Goal: Communication & Community: Participate in discussion

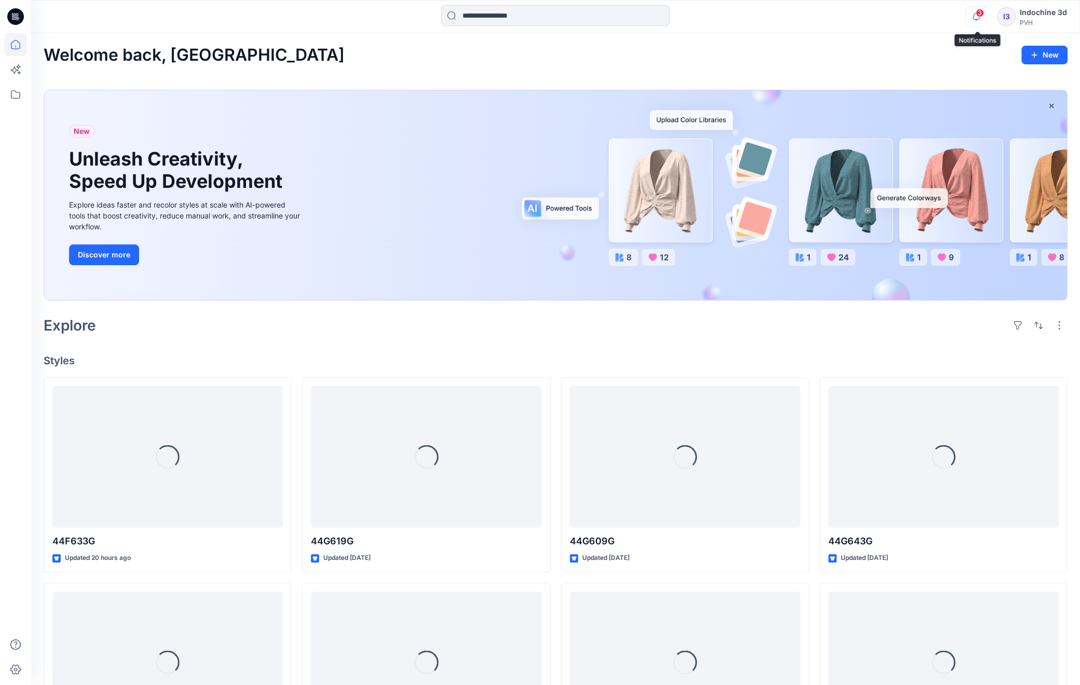
click at [979, 17] on icon "button" at bounding box center [976, 16] width 20 height 21
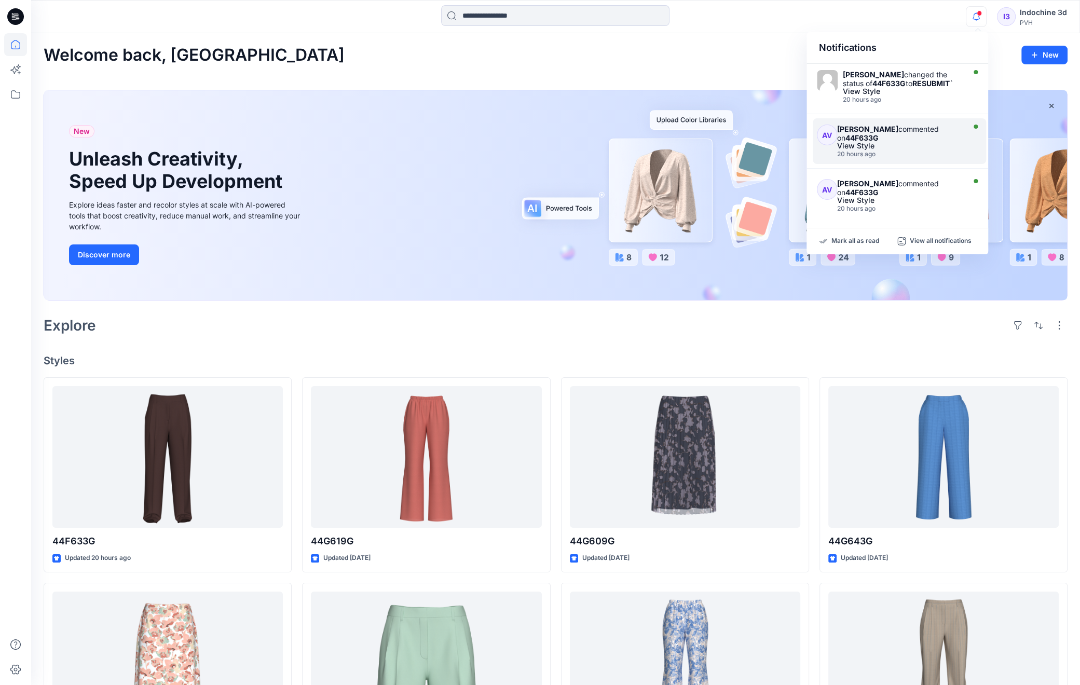
click at [873, 149] on div "View Style" at bounding box center [899, 145] width 125 height 7
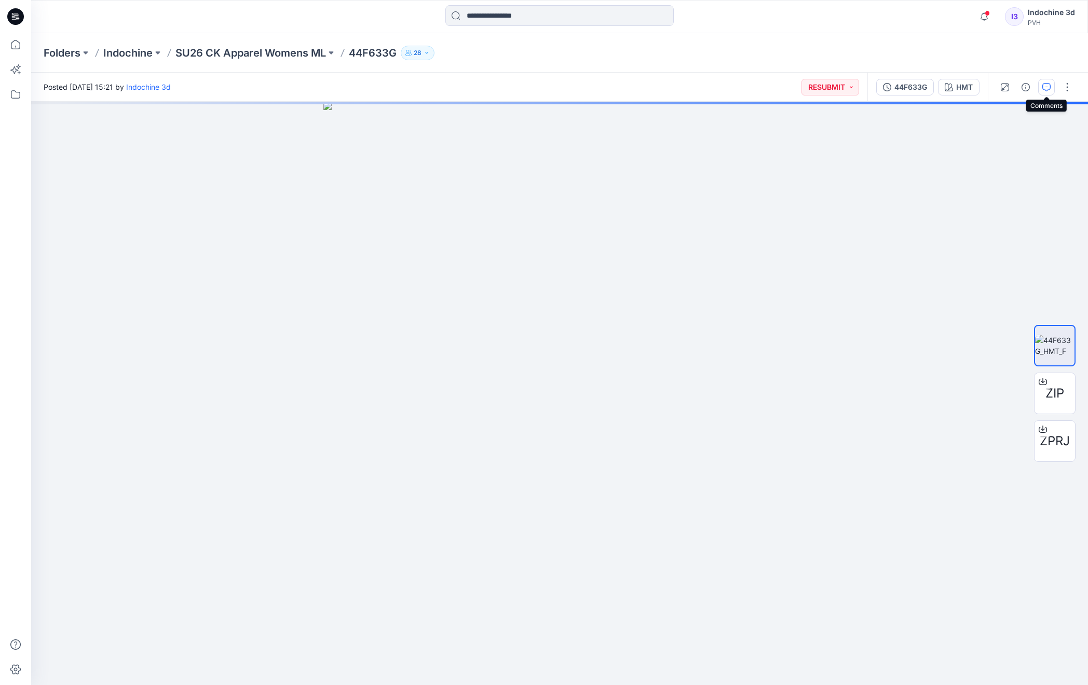
click at [1049, 87] on icon "button" at bounding box center [1046, 87] width 8 height 8
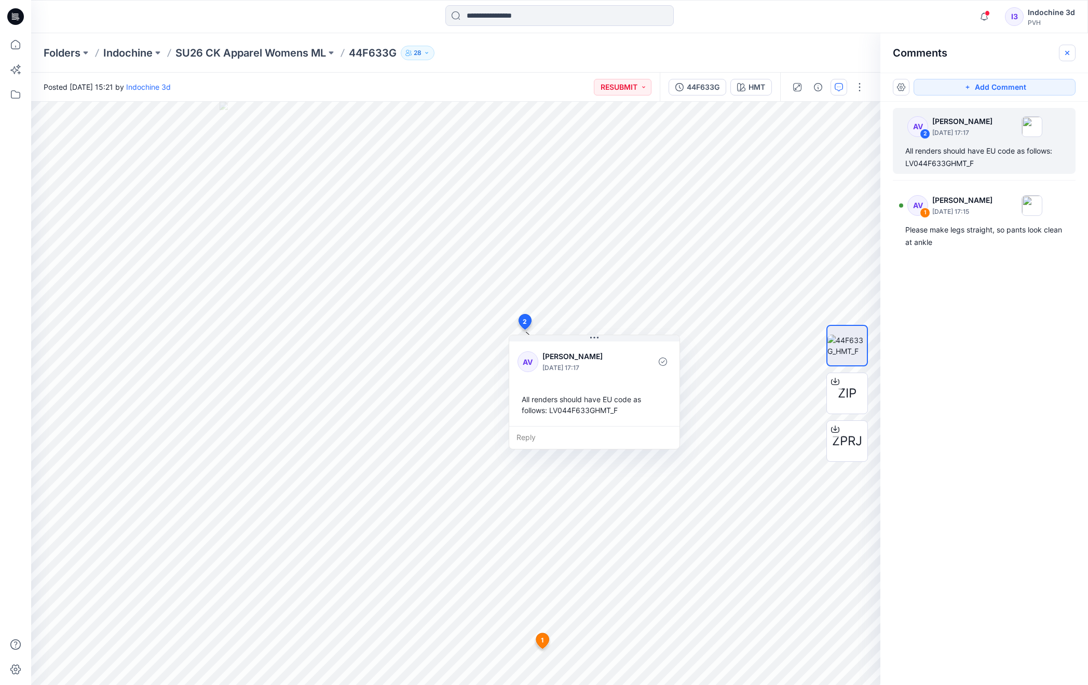
click at [1067, 50] on icon "button" at bounding box center [1067, 53] width 8 height 8
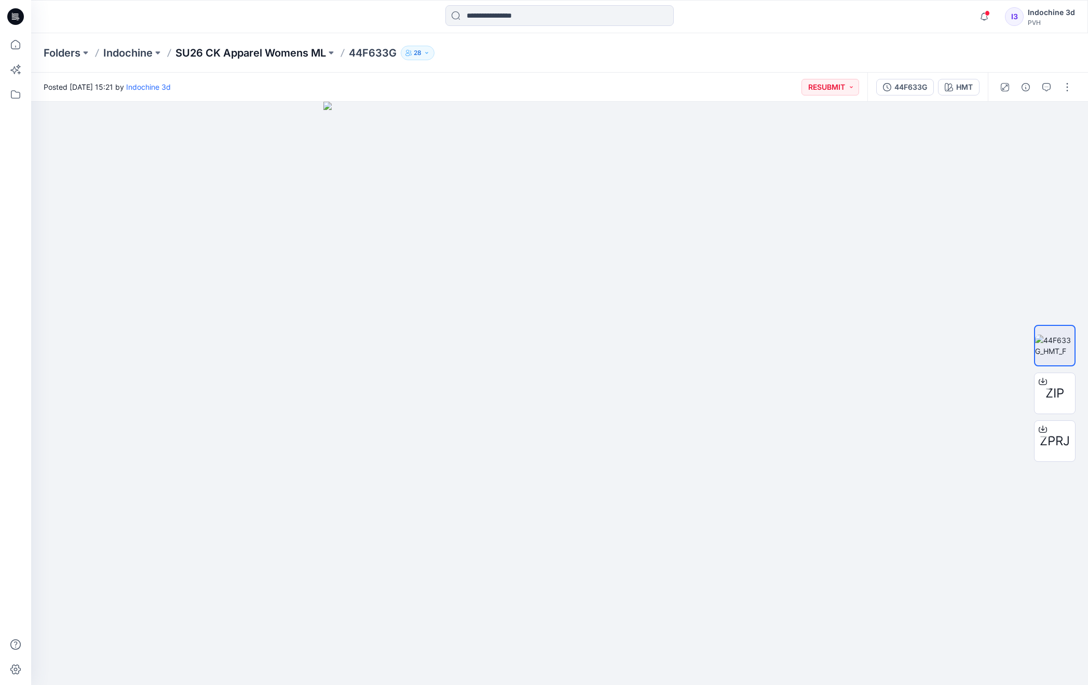
click at [263, 52] on p "SU26 CK Apparel Womens ML" at bounding box center [250, 53] width 150 height 15
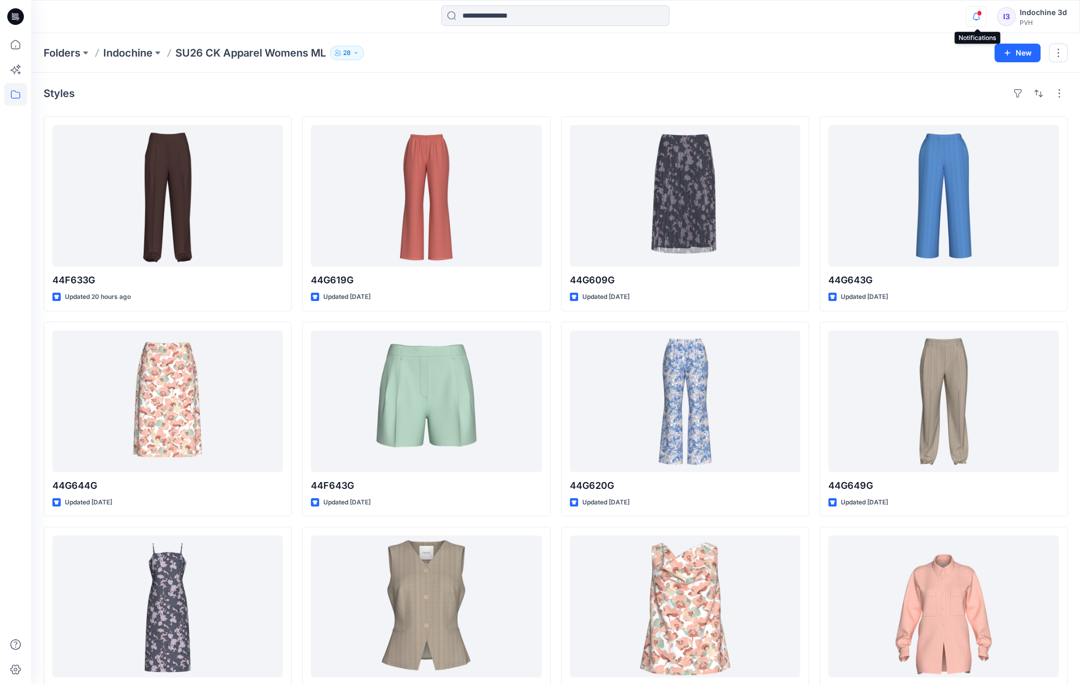
click at [976, 17] on icon "button" at bounding box center [976, 16] width 20 height 21
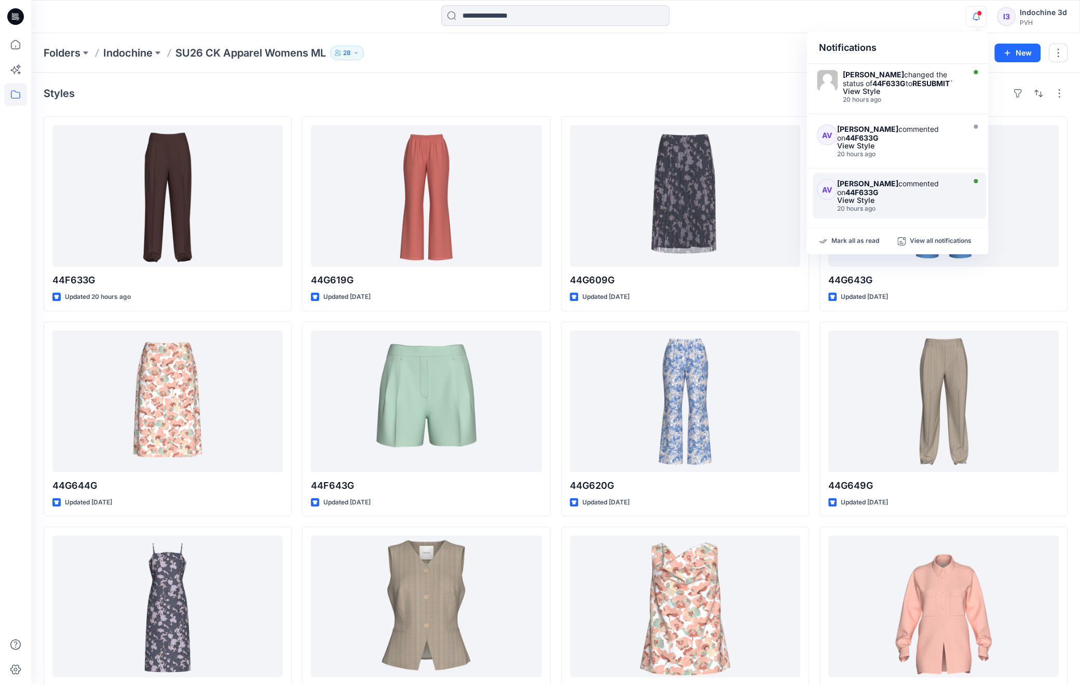
click at [901, 197] on div "[PERSON_NAME] commented on 44F633G" at bounding box center [899, 188] width 125 height 18
